Goal: Register for event/course

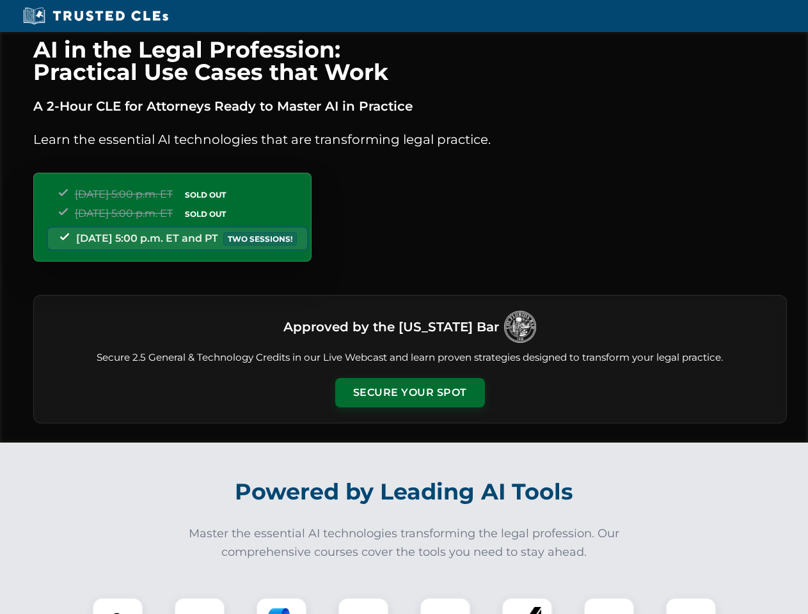
click at [410, 393] on button "Secure Your Spot" at bounding box center [410, 392] width 150 height 29
click at [118, 606] on img at bounding box center [117, 623] width 37 height 37
